Goal: Communication & Community: Answer question/provide support

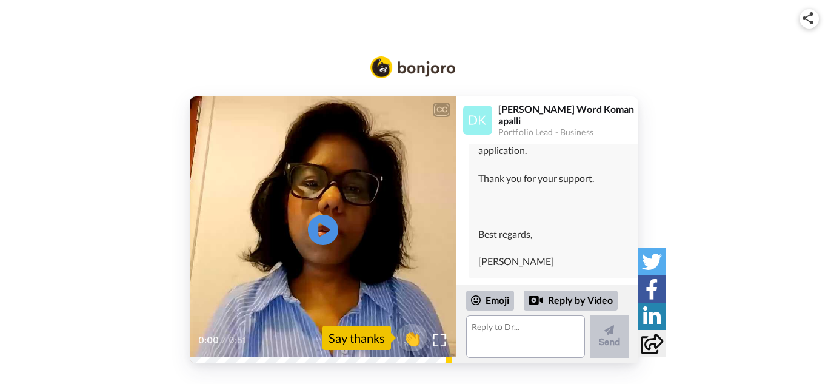
scroll to position [3673, 0]
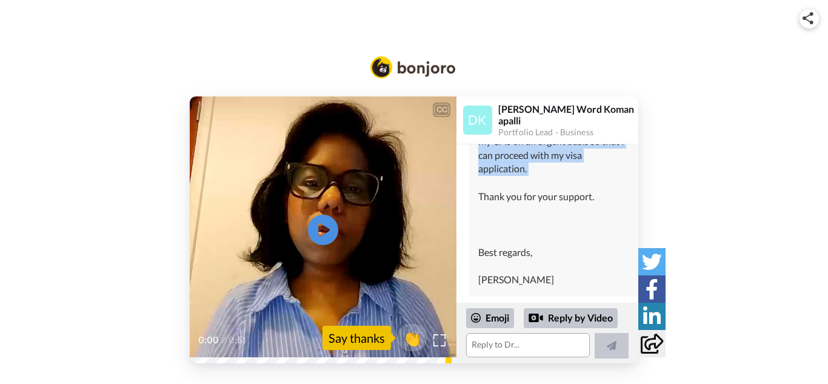
drag, startPoint x: 483, startPoint y: 207, endPoint x: 509, endPoint y: 288, distance: 85.3
click at [509, 287] on div "Respected Team, Greetings of the day!!!!!! I hope this message finds you well.i…" at bounding box center [553, 176] width 150 height 222
click at [494, 195] on div "Respected Team, Greetings of the day!!!!!! I hope this message finds you well.i…" at bounding box center [553, 176] width 150 height 222
drag, startPoint x: 477, startPoint y: 202, endPoint x: 565, endPoint y: 300, distance: 131.8
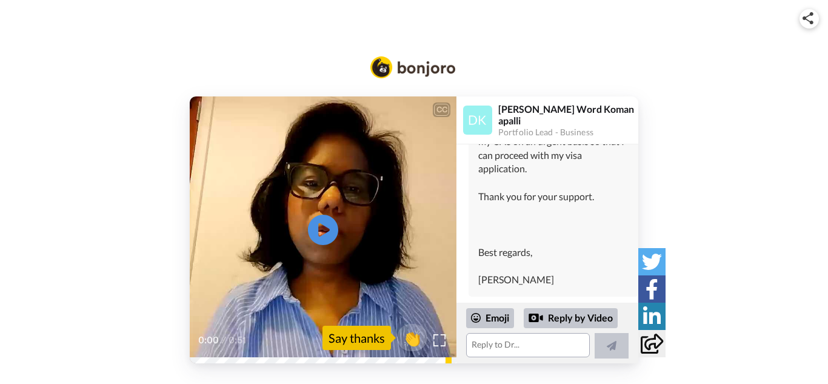
click at [565, 300] on div "[PERSON_NAME] Thank you mam for giving me update Dear Team, I have submitted al…" at bounding box center [548, 48] width 182 height 509
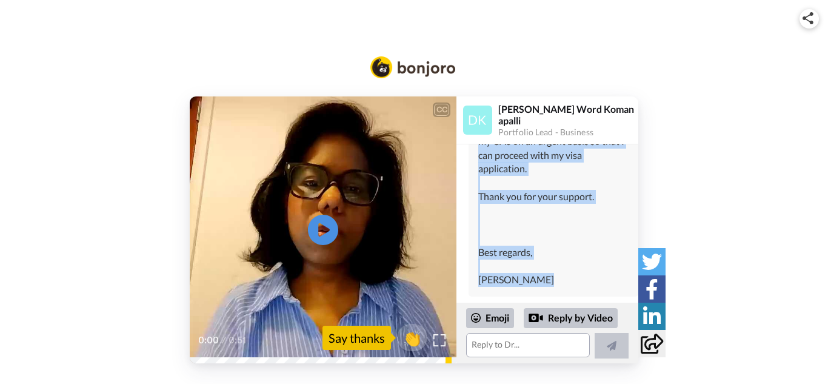
scroll to position [3623, 0]
drag, startPoint x: 545, startPoint y: 280, endPoint x: 481, endPoint y: 249, distance: 70.2
click at [481, 249] on div "Respected Team, Greetings of the day!!!!!! I hope this message finds you well.i…" at bounding box center [553, 176] width 150 height 222
copy div "Greetings of the day!!!!!! I hope this message finds you well.i kindly request …"
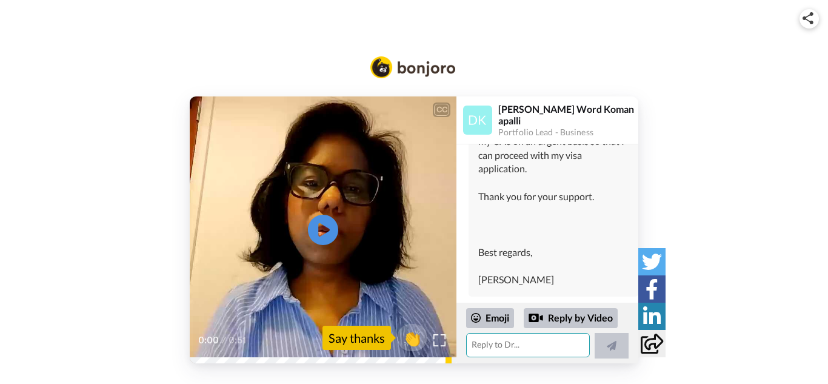
click at [509, 351] on textarea at bounding box center [528, 345] width 124 height 24
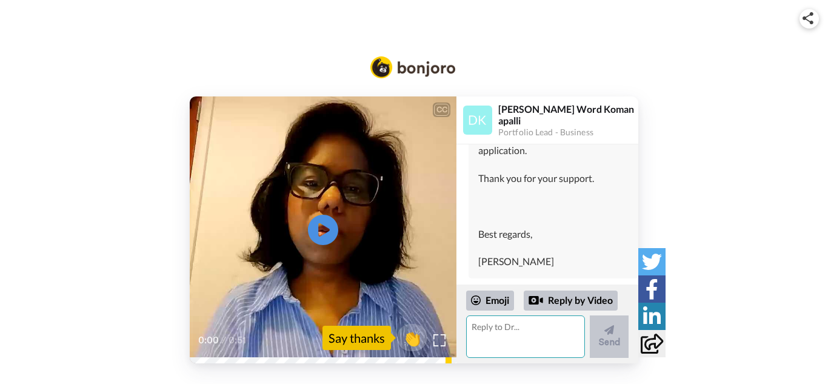
paste textarea "Greetings of the day!!!!!! I hope this message finds you well.i kindly request …"
type textarea "Greetings of the day!!!!!! I hope this message finds you well.i kindly request …"
click at [606, 330] on icon at bounding box center [610, 330] width 10 height 10
